Goal: Transaction & Acquisition: Purchase product/service

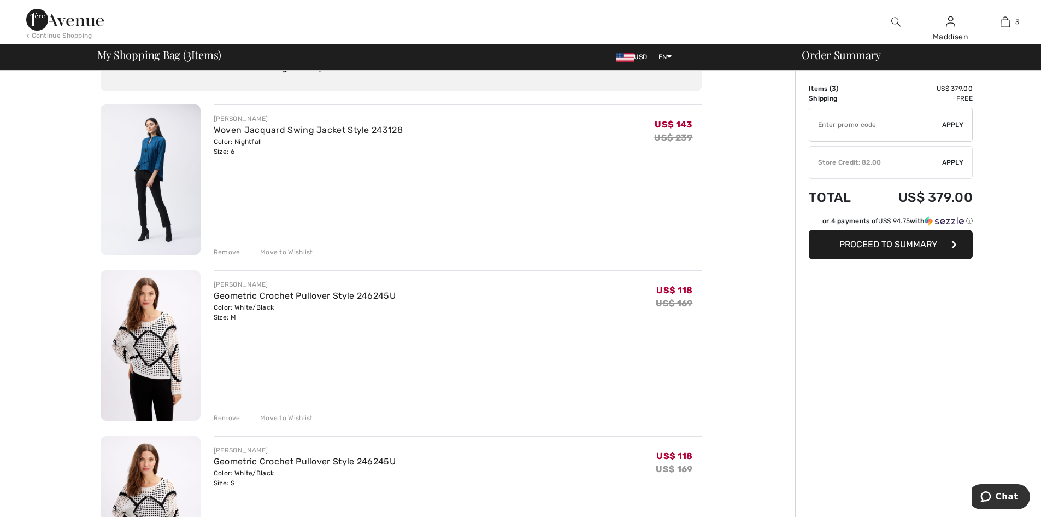
scroll to position [55, 0]
click at [227, 251] on div "Remove" at bounding box center [227, 253] width 27 height 10
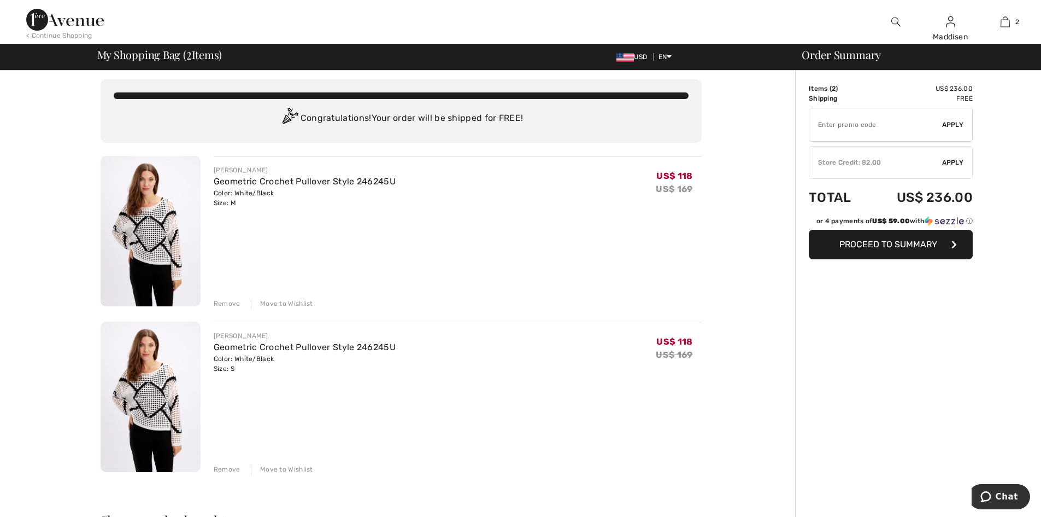
scroll to position [0, 0]
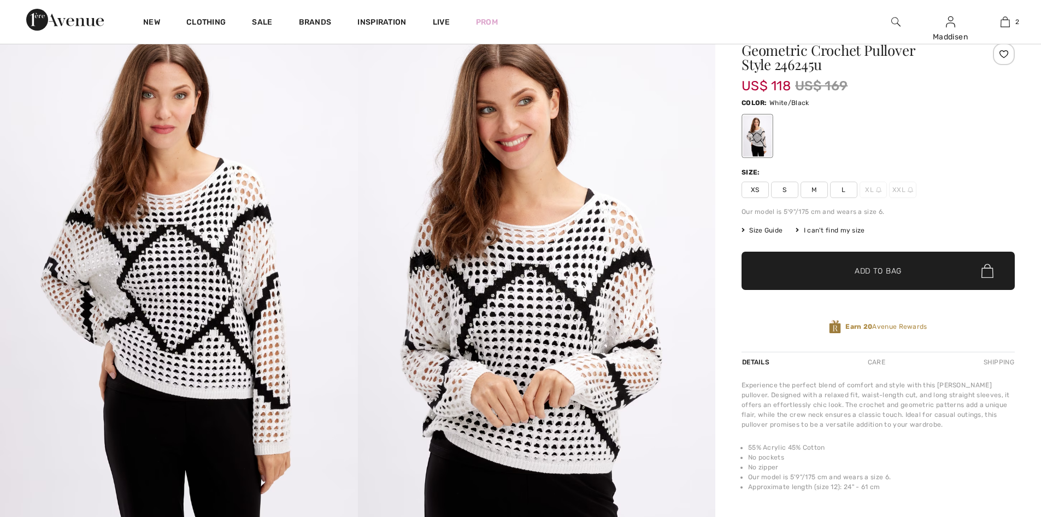
scroll to position [55, 0]
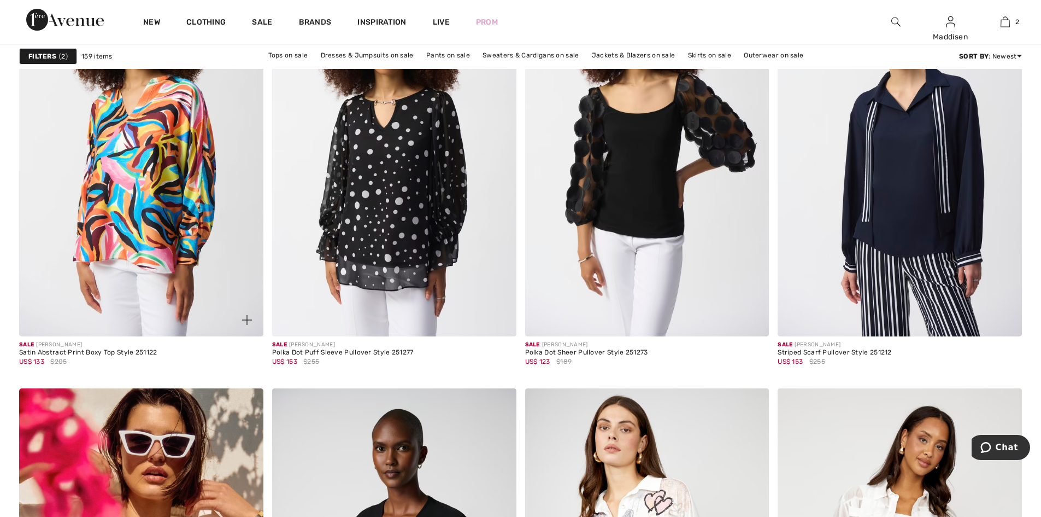
scroll to position [2023, 0]
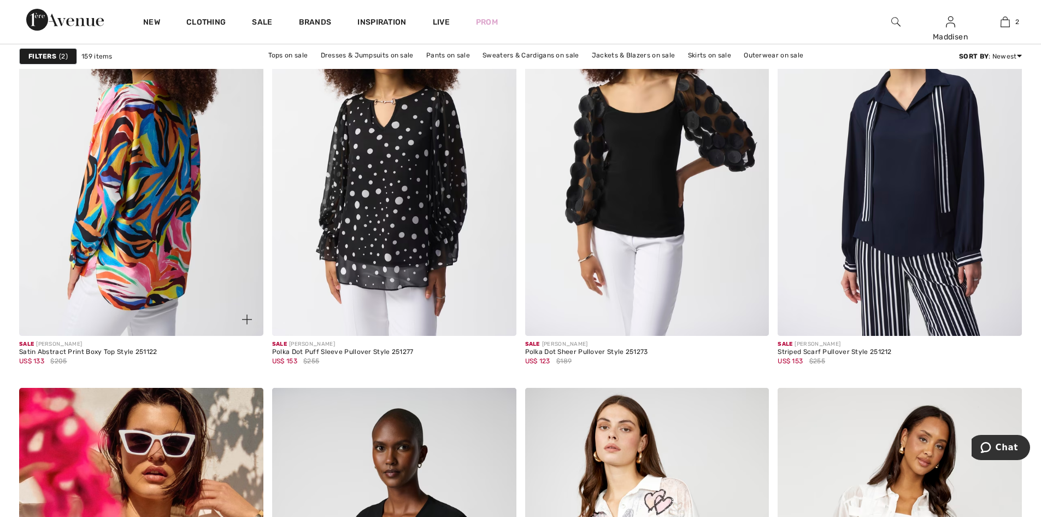
click at [171, 194] on img at bounding box center [141, 152] width 244 height 366
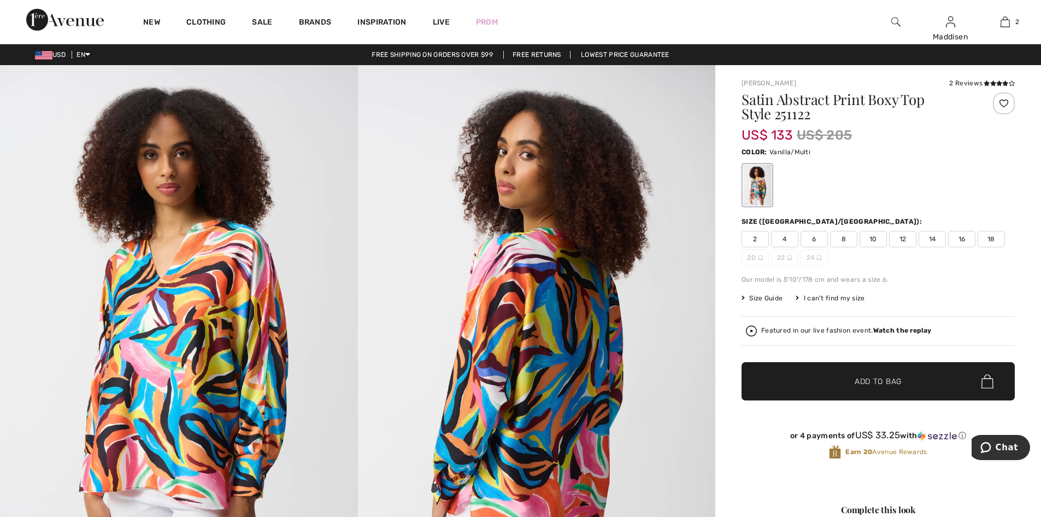
click at [807, 242] on span "6" at bounding box center [814, 239] width 27 height 16
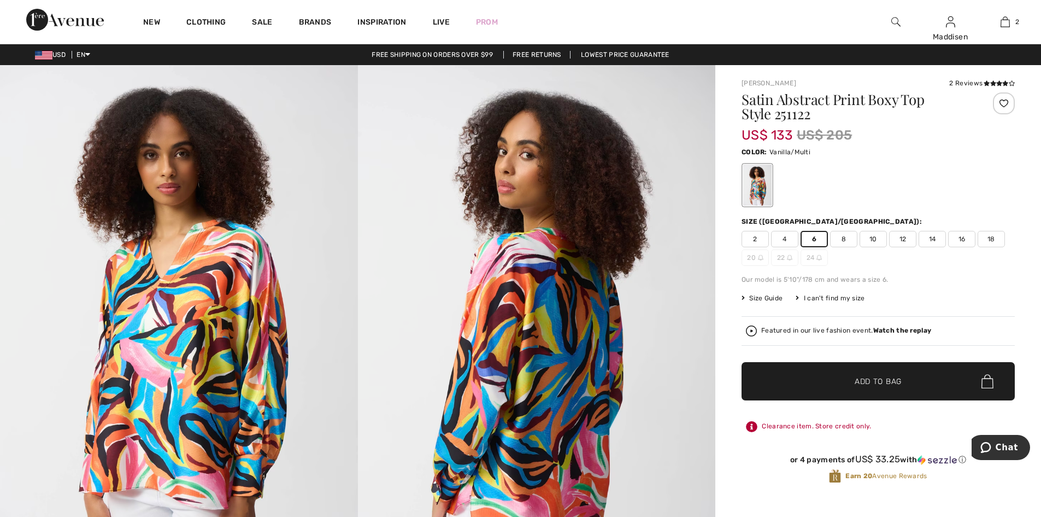
click at [875, 385] on span "Add to Bag" at bounding box center [878, 381] width 47 height 11
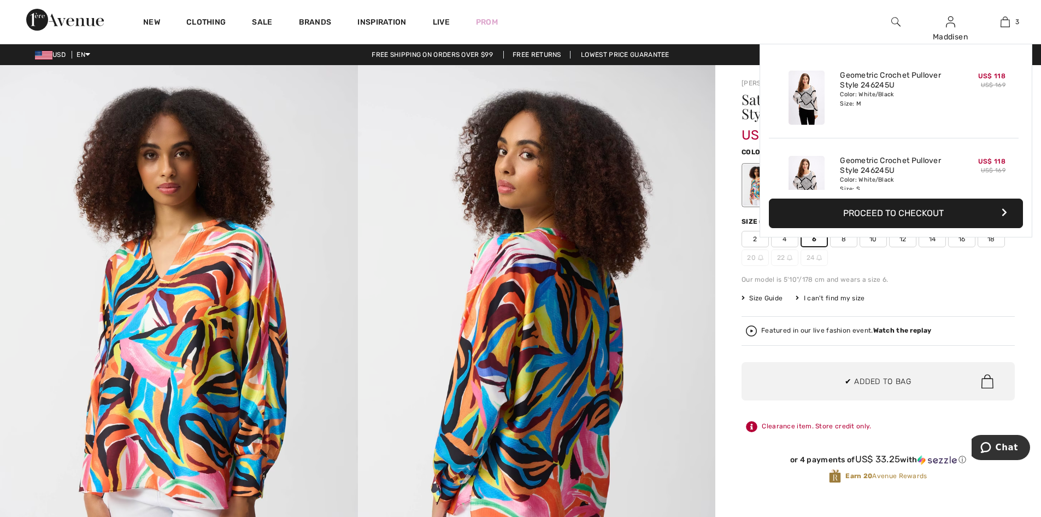
scroll to position [119, 0]
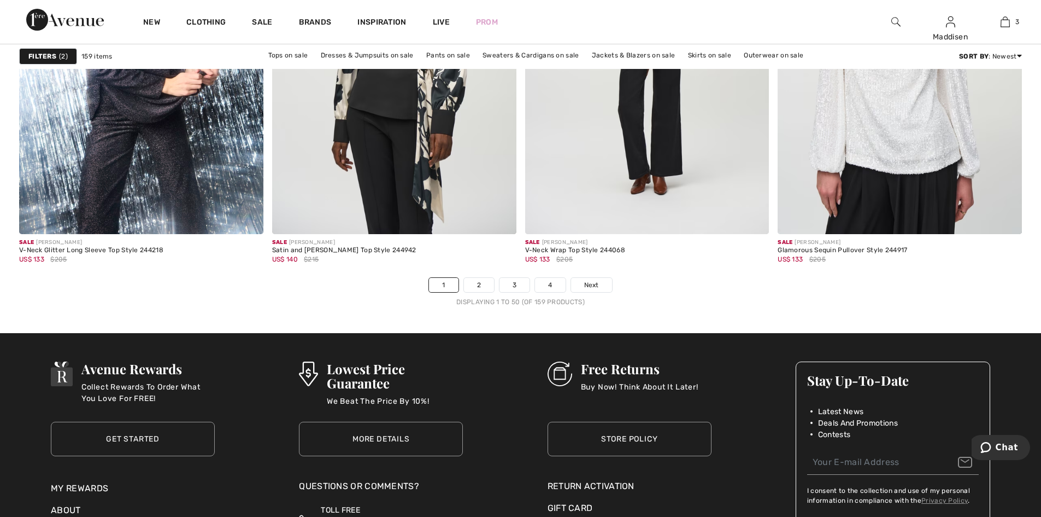
scroll to position [6175, 0]
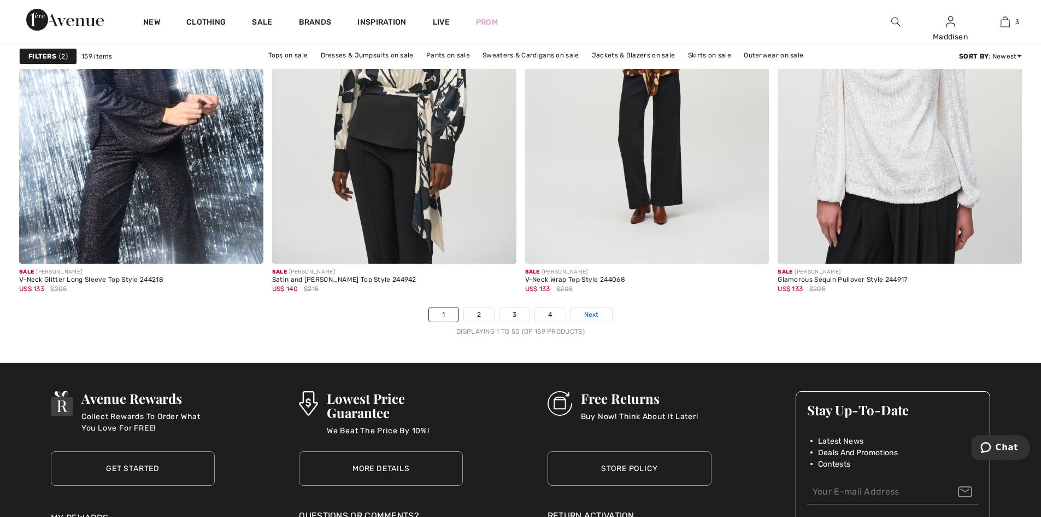
click at [587, 314] on span "Next" at bounding box center [591, 314] width 15 height 10
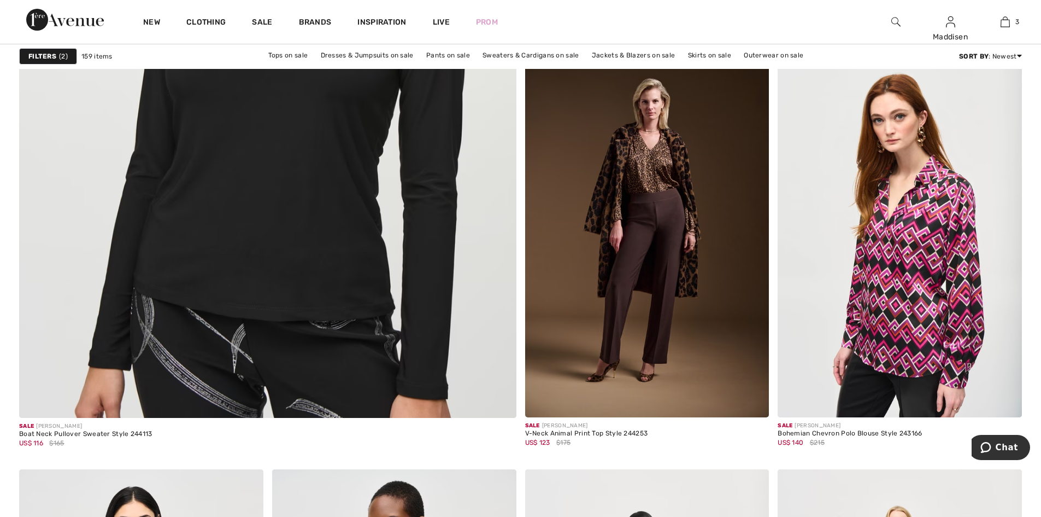
scroll to position [3827, 0]
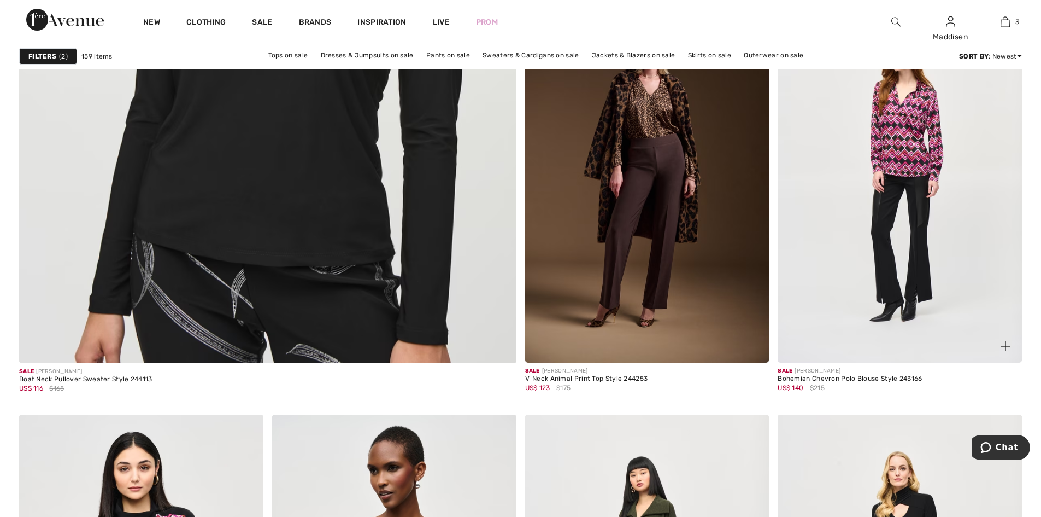
click at [906, 276] on img at bounding box center [900, 179] width 244 height 366
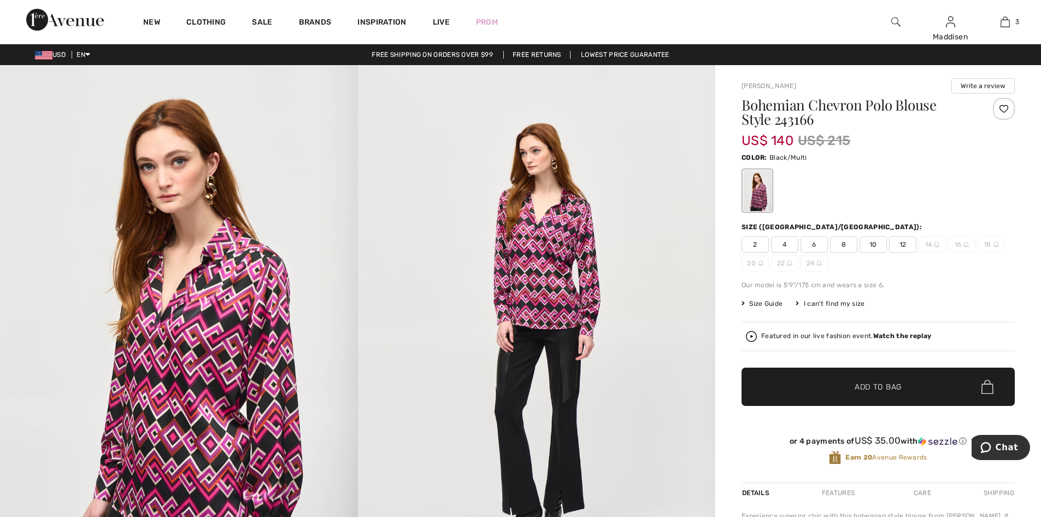
click at [812, 245] on span "6" at bounding box center [814, 244] width 27 height 16
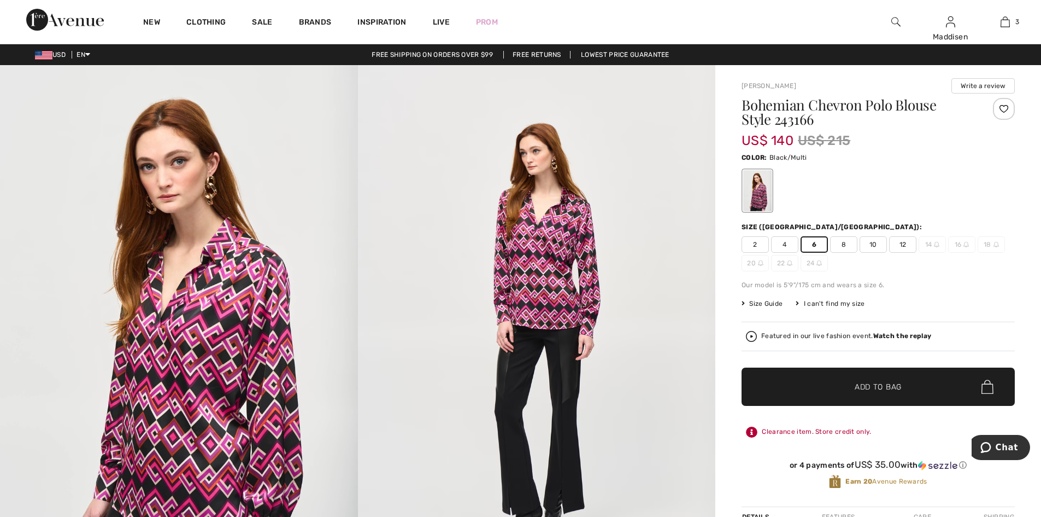
click at [887, 378] on span "✔ Added to Bag Add to Bag" at bounding box center [878, 386] width 273 height 38
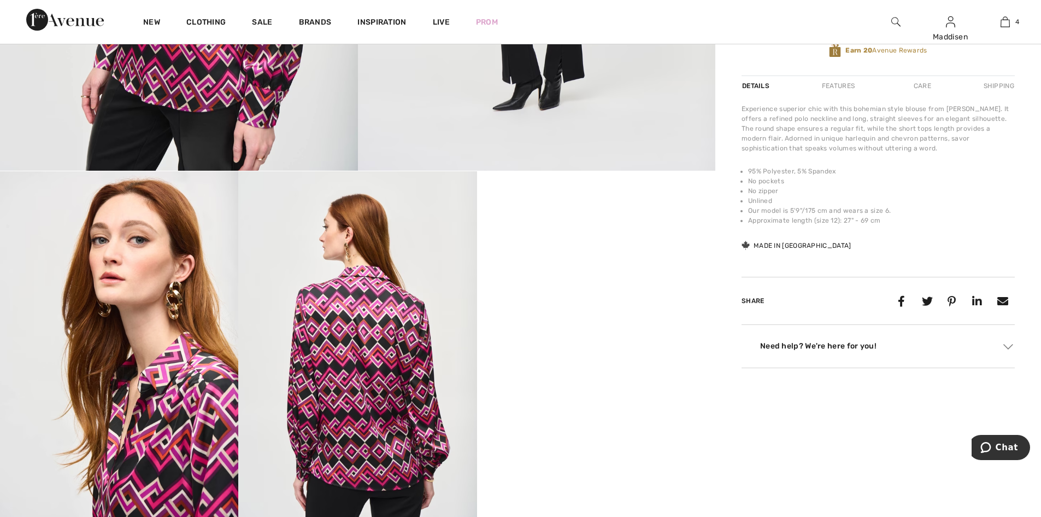
scroll to position [437, 0]
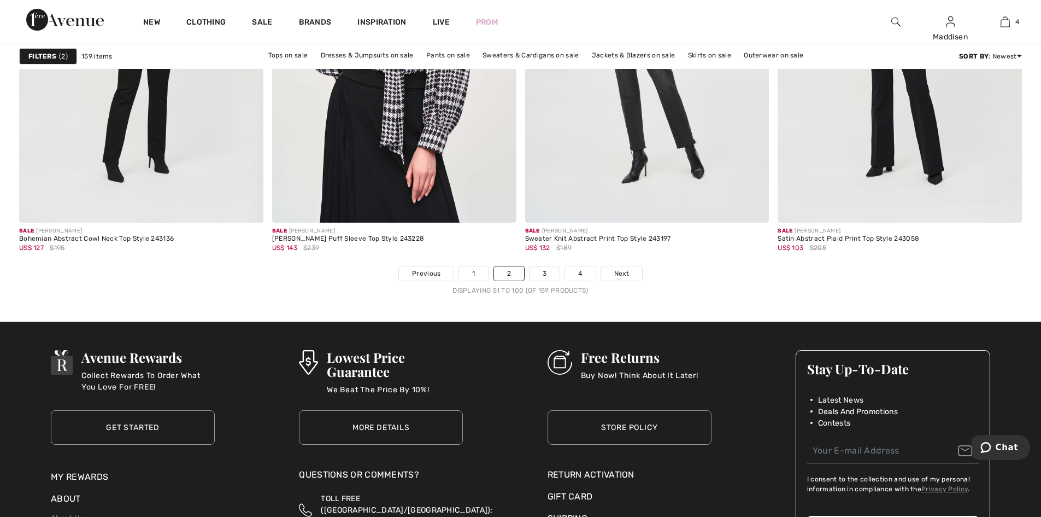
scroll to position [6287, 0]
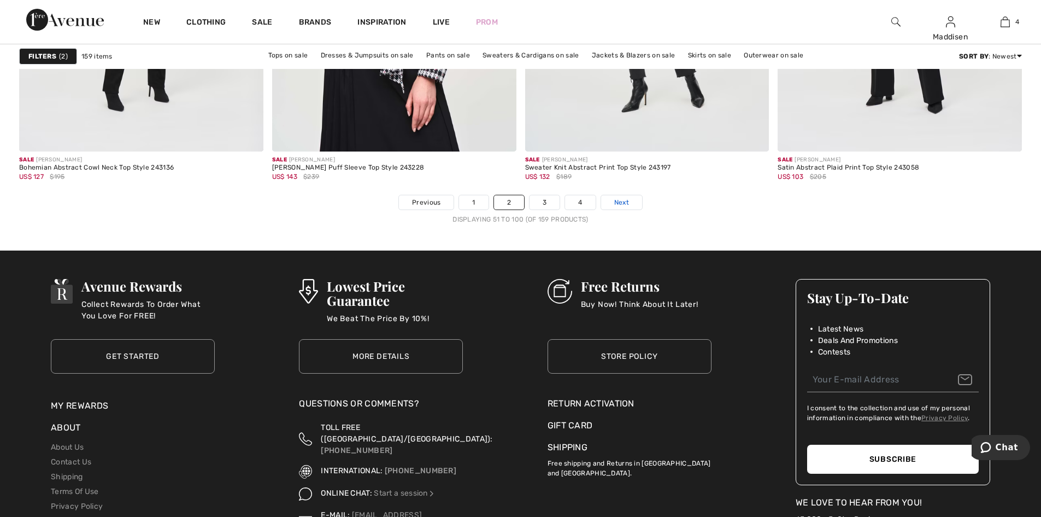
click at [623, 206] on span "Next" at bounding box center [621, 202] width 15 height 10
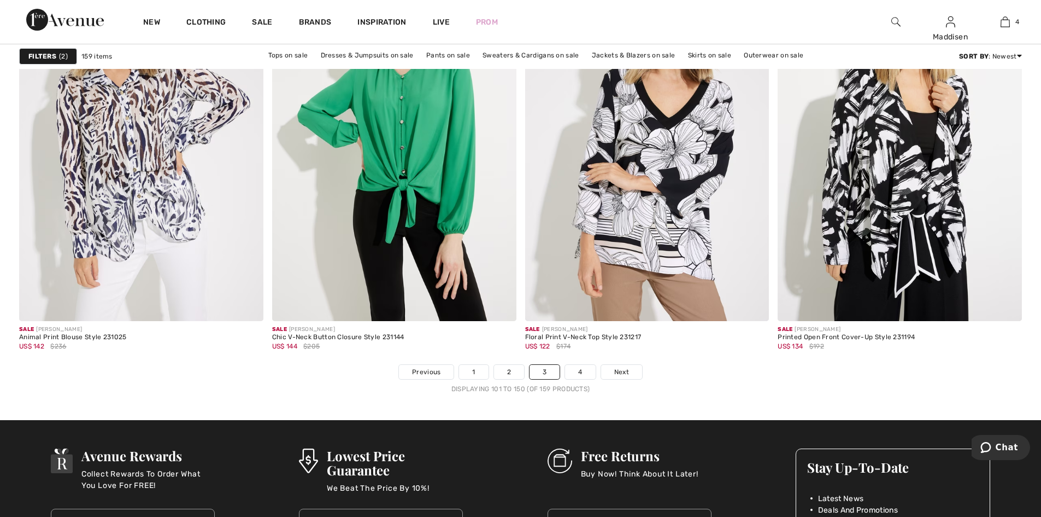
scroll to position [6232, 0]
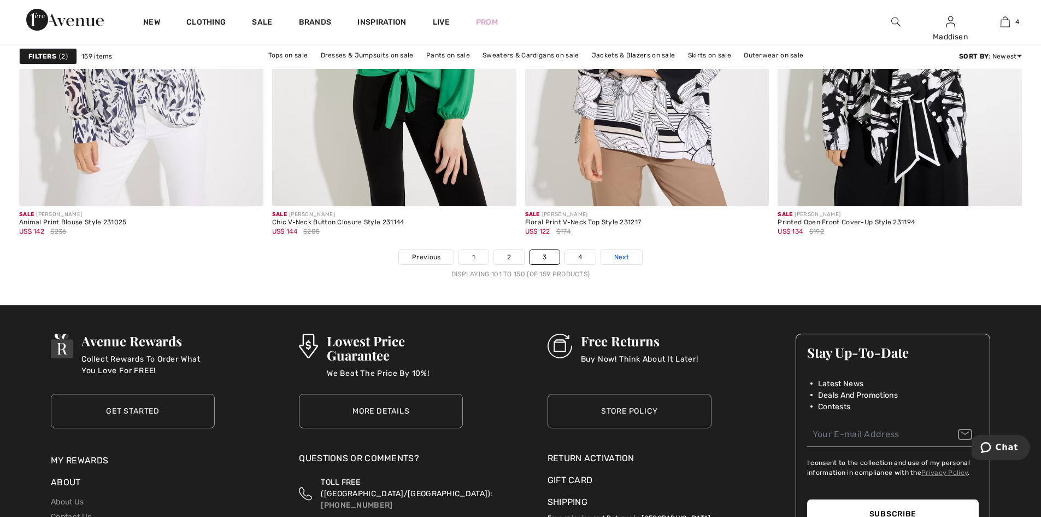
click at [623, 258] on span "Next" at bounding box center [621, 257] width 15 height 10
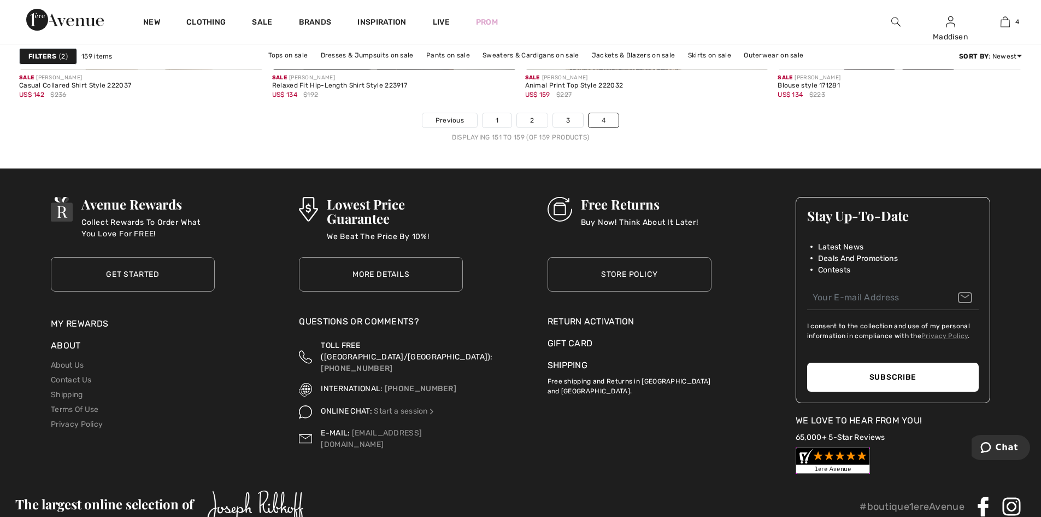
scroll to position [1312, 0]
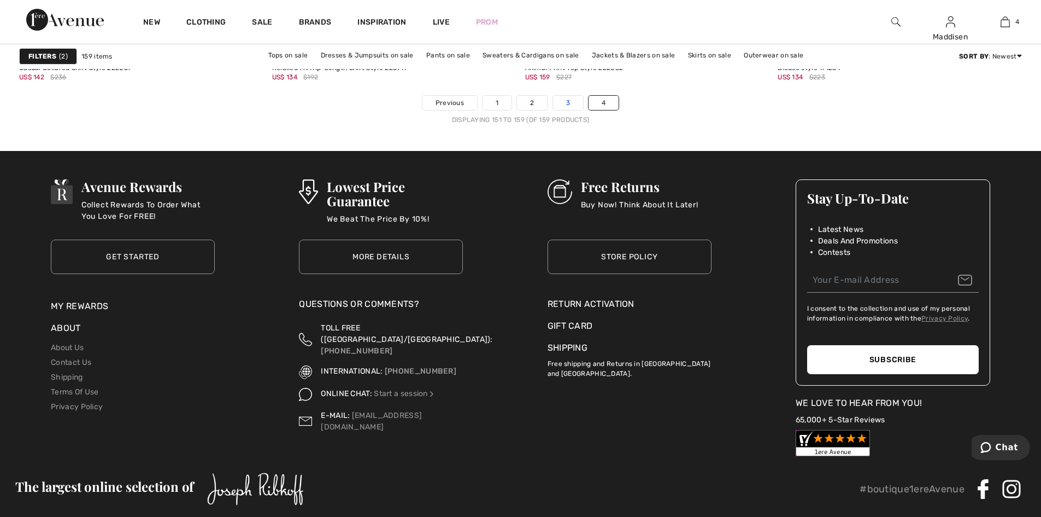
click at [567, 97] on link "3" at bounding box center [568, 103] width 30 height 14
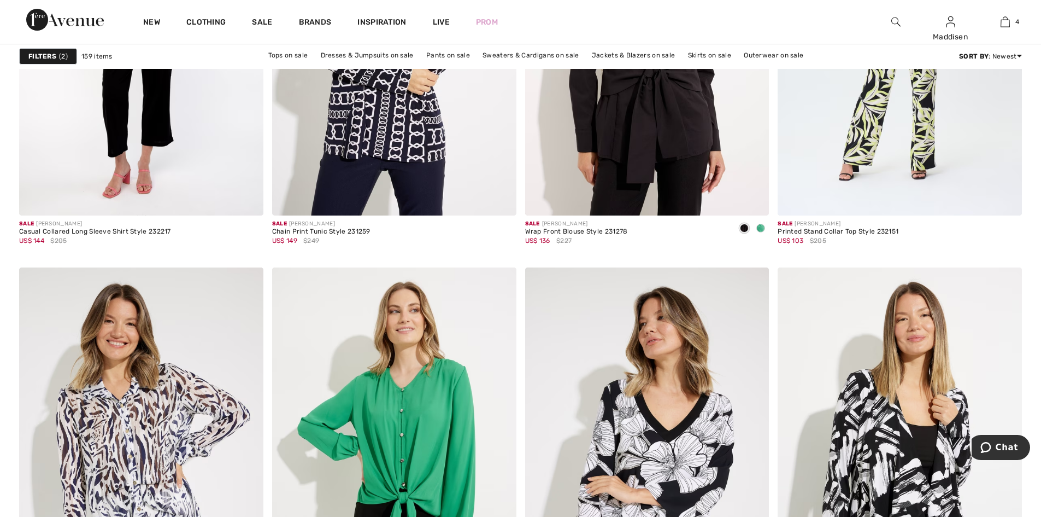
scroll to position [6014, 0]
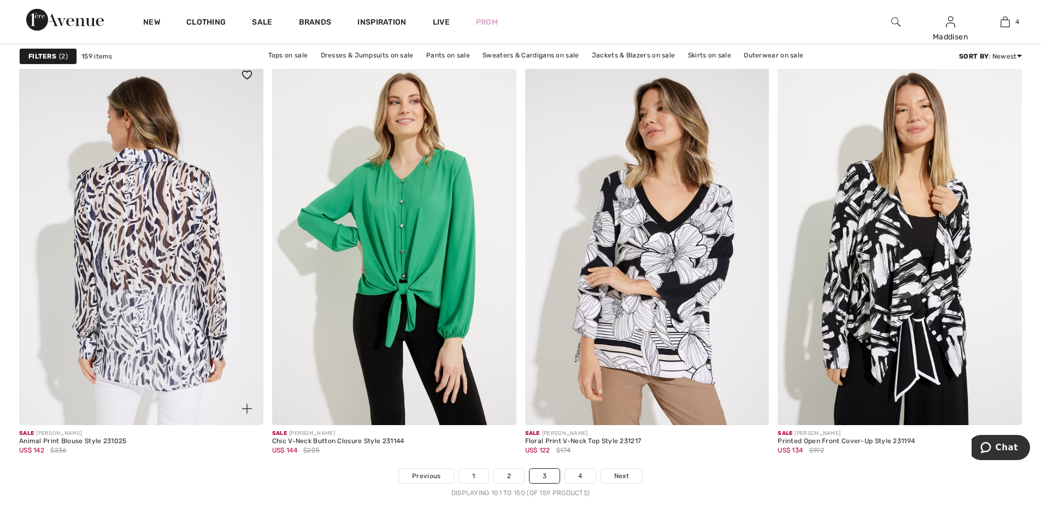
click at [127, 263] on img at bounding box center [141, 241] width 244 height 366
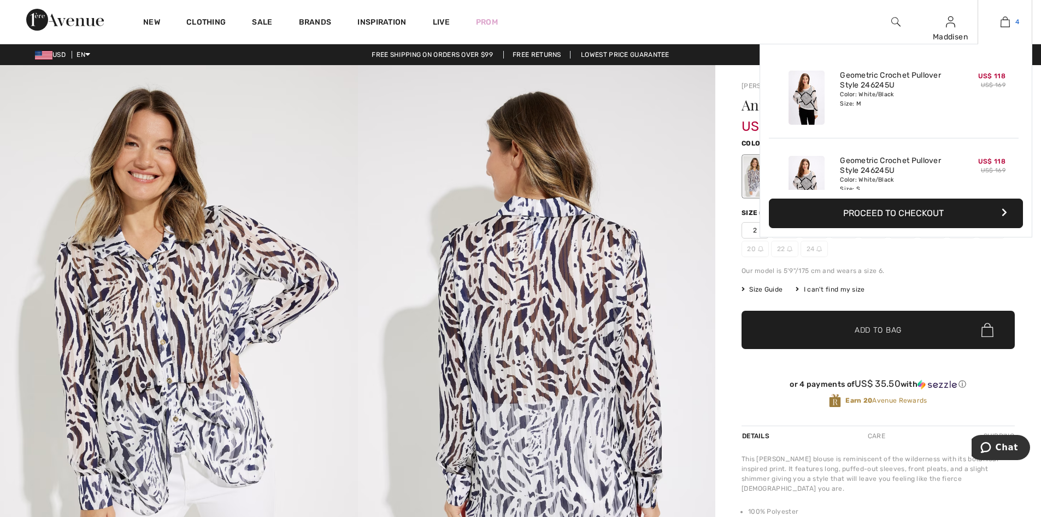
click at [1007, 21] on img at bounding box center [1005, 21] width 9 height 13
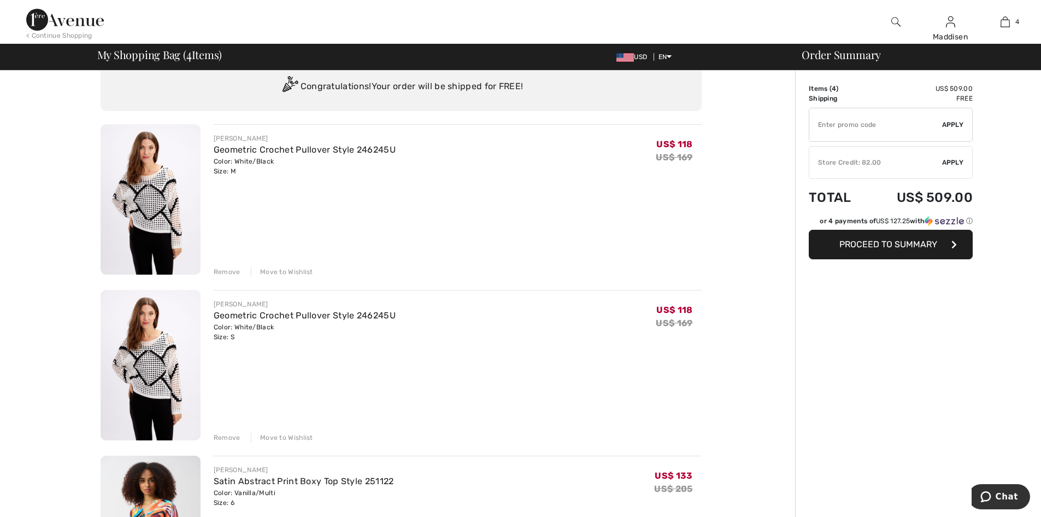
scroll to position [109, 0]
